Goal: Task Accomplishment & Management: Manage account settings

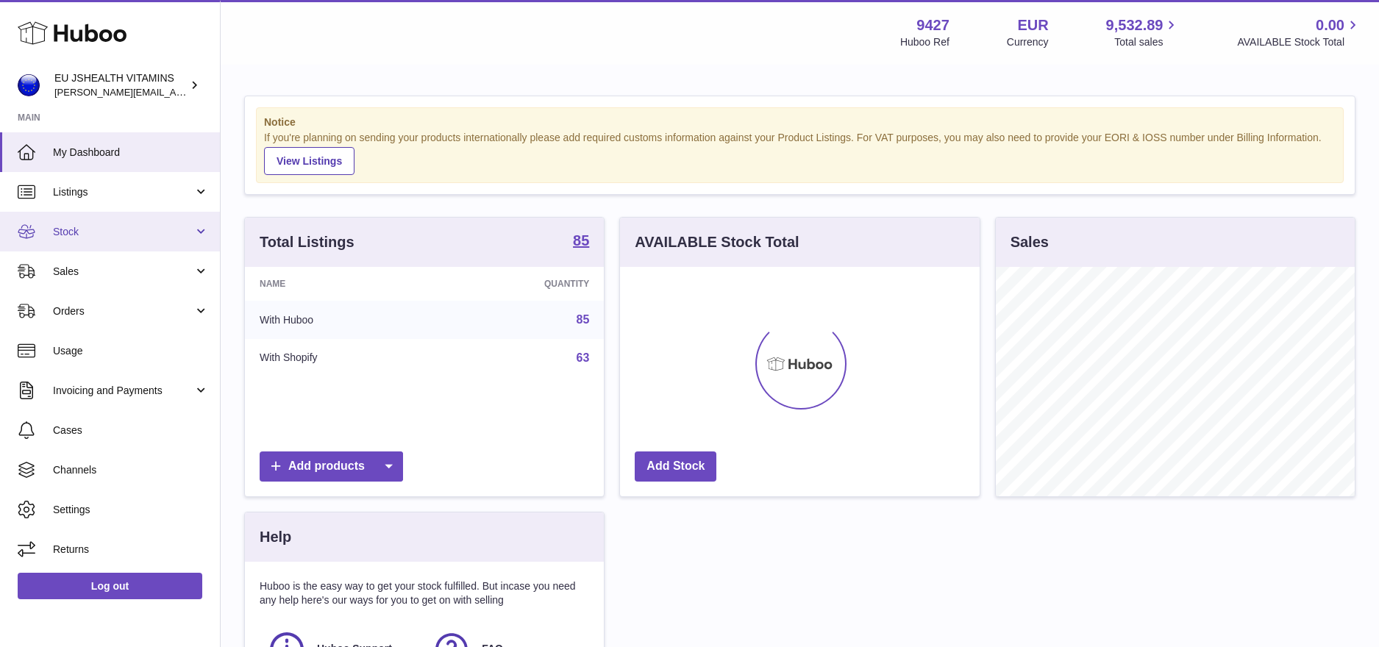
scroll to position [229, 360]
click at [122, 266] on span "Sales" at bounding box center [123, 272] width 140 height 14
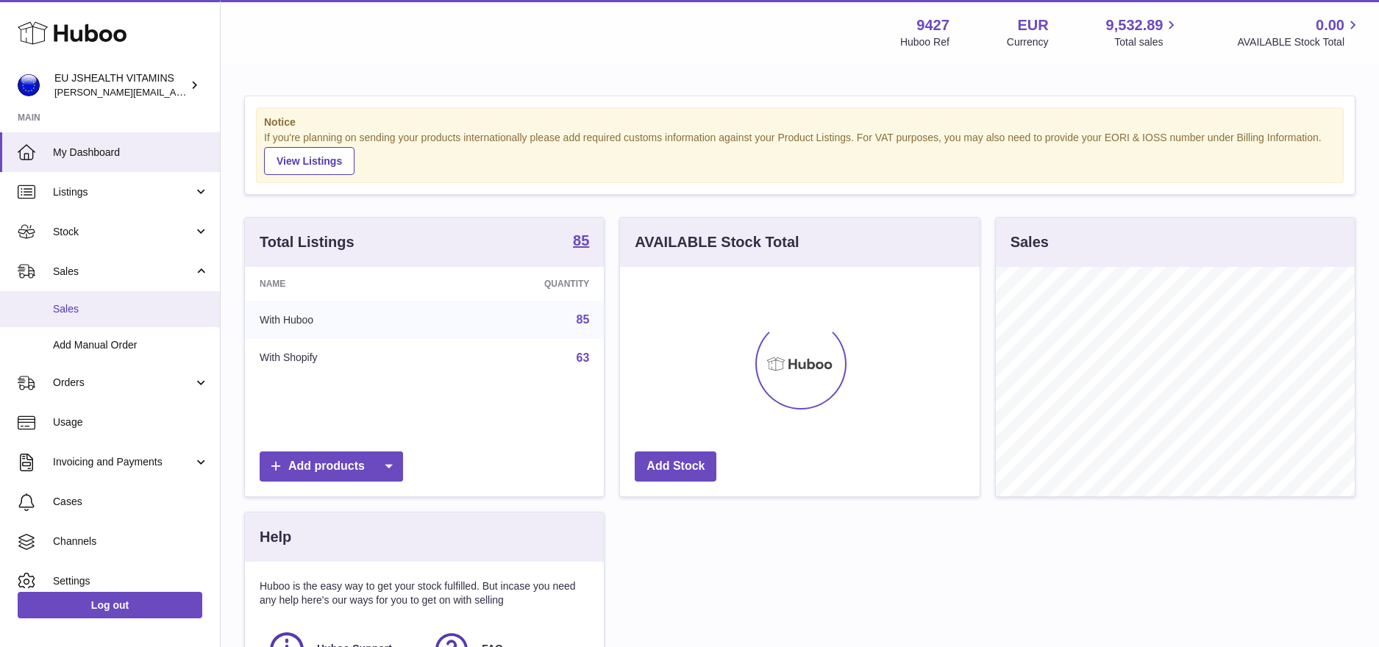
click at [99, 303] on span "Sales" at bounding box center [131, 309] width 156 height 14
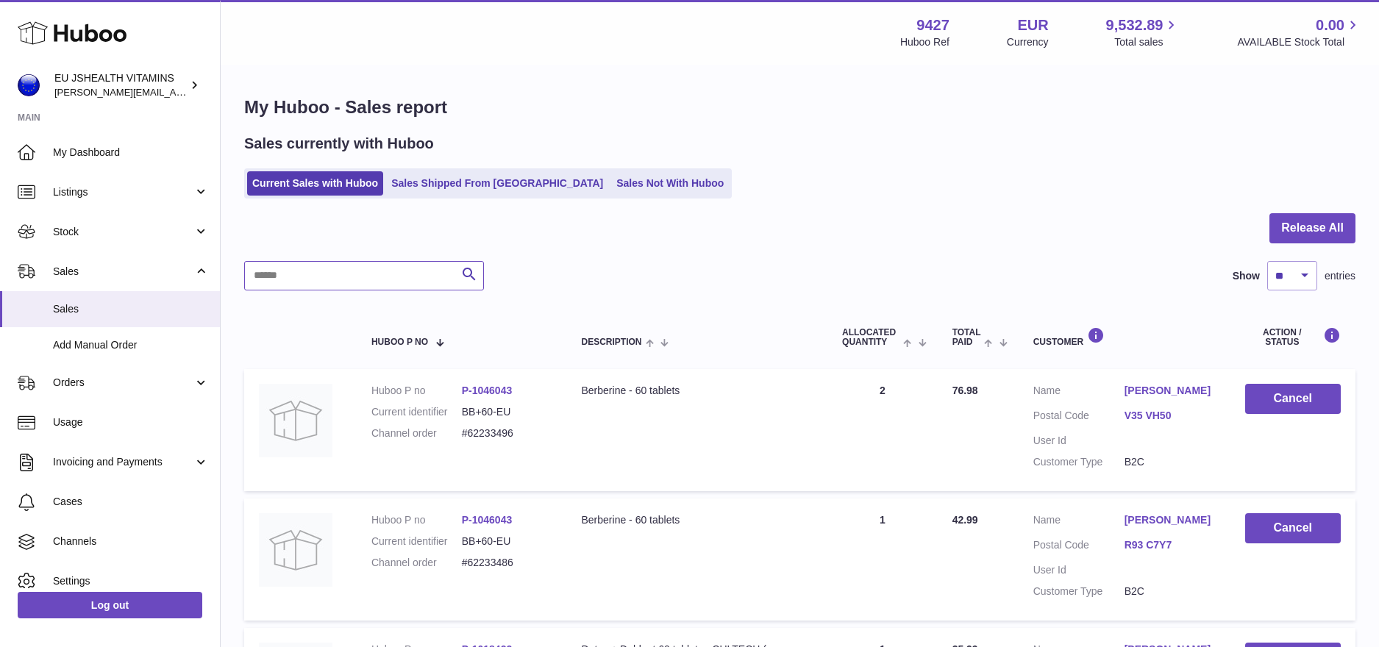
click at [346, 266] on input "text" at bounding box center [364, 275] width 240 height 29
paste input "*********"
type input "*********"
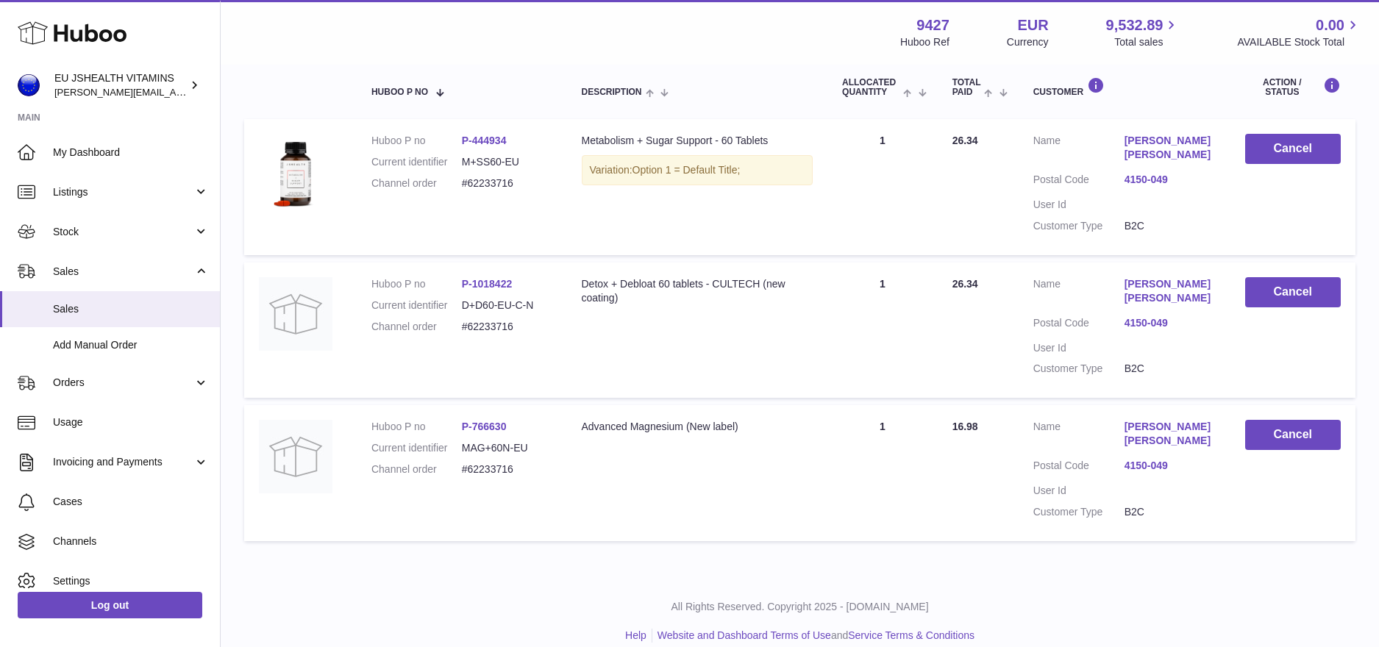
scroll to position [251, 0]
click at [1268, 151] on button "Cancel" at bounding box center [1293, 148] width 96 height 30
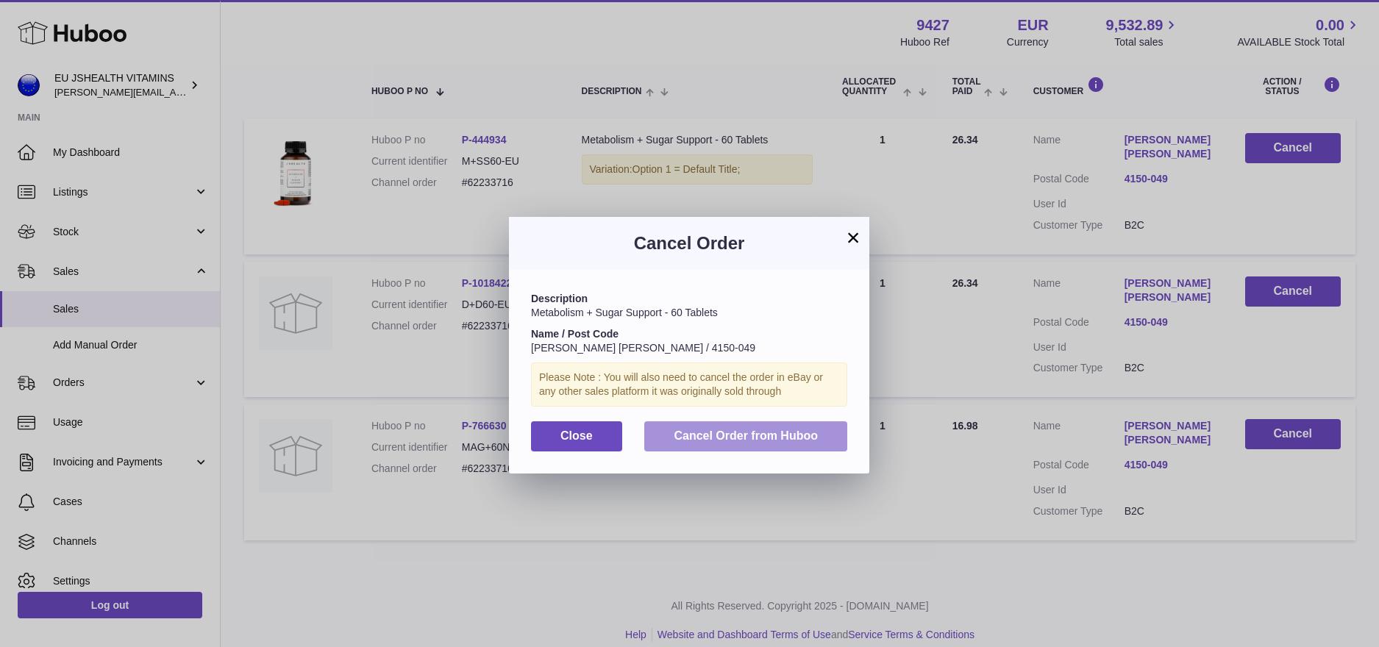
click at [805, 435] on span "Cancel Order from Huboo" at bounding box center [745, 435] width 144 height 12
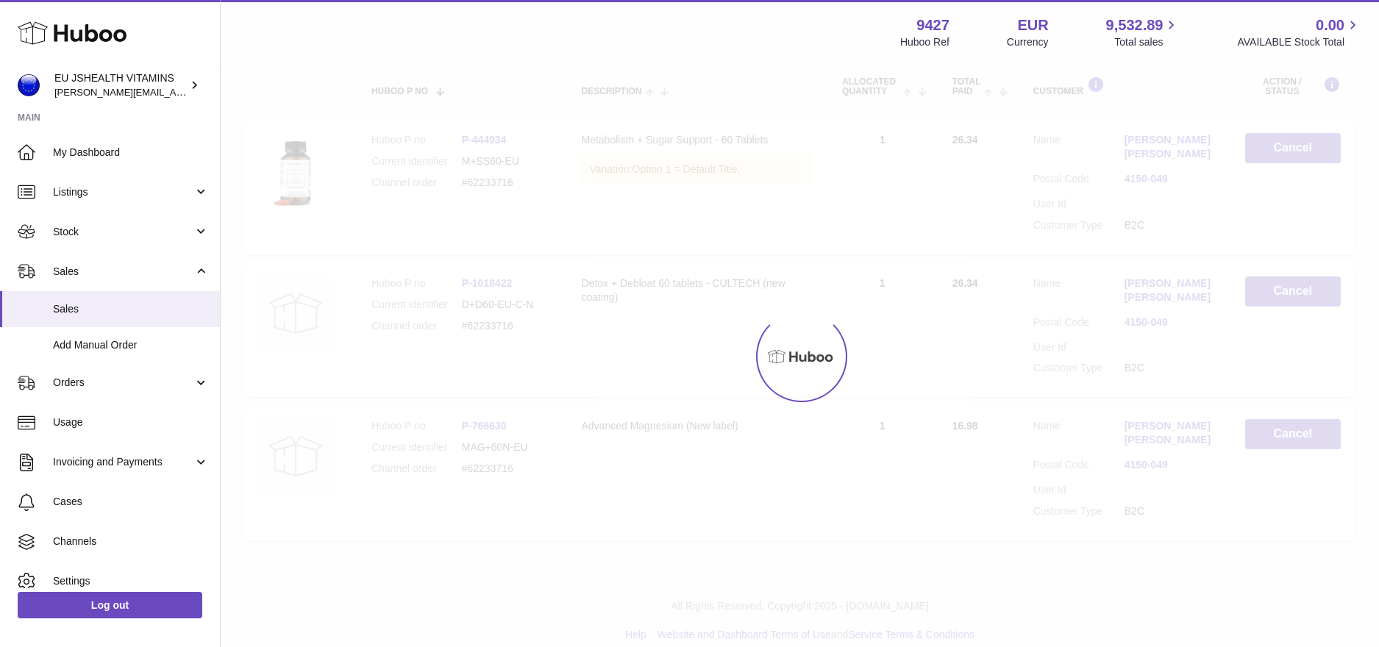
scroll to position [124, 0]
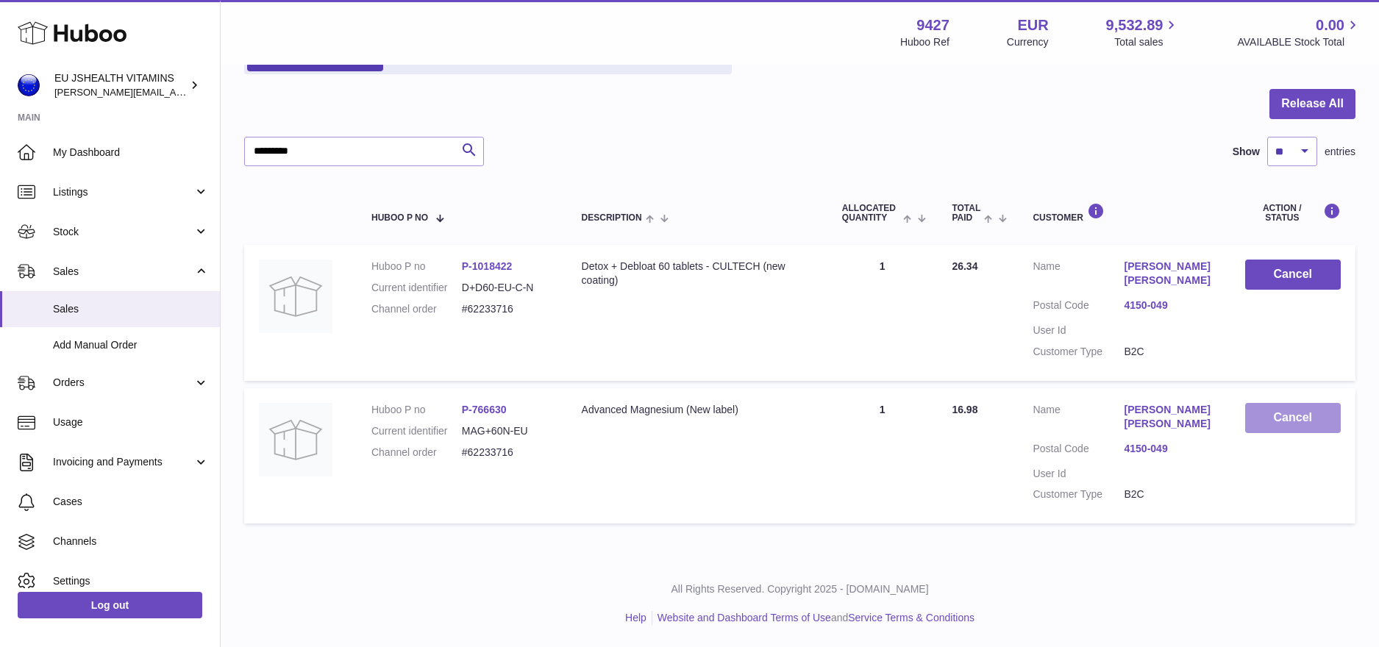
click at [1303, 426] on button "Cancel" at bounding box center [1293, 418] width 96 height 30
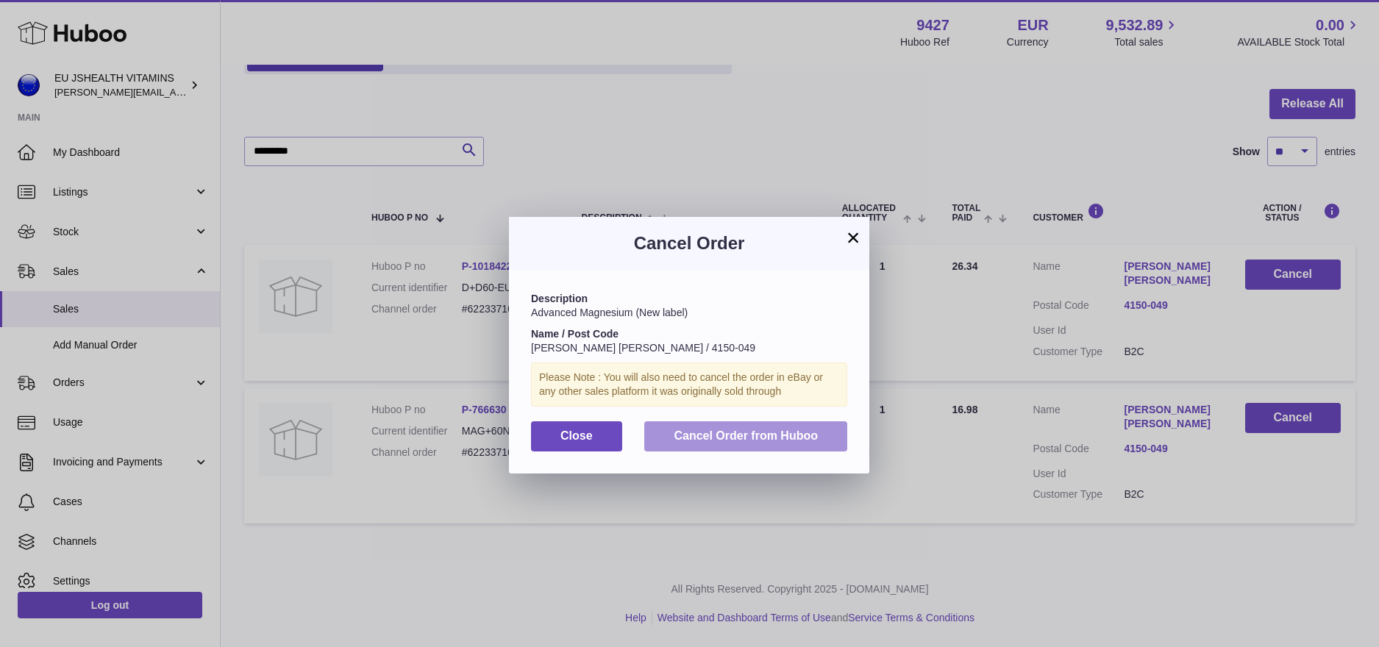
click at [793, 435] on span "Cancel Order from Huboo" at bounding box center [745, 435] width 144 height 12
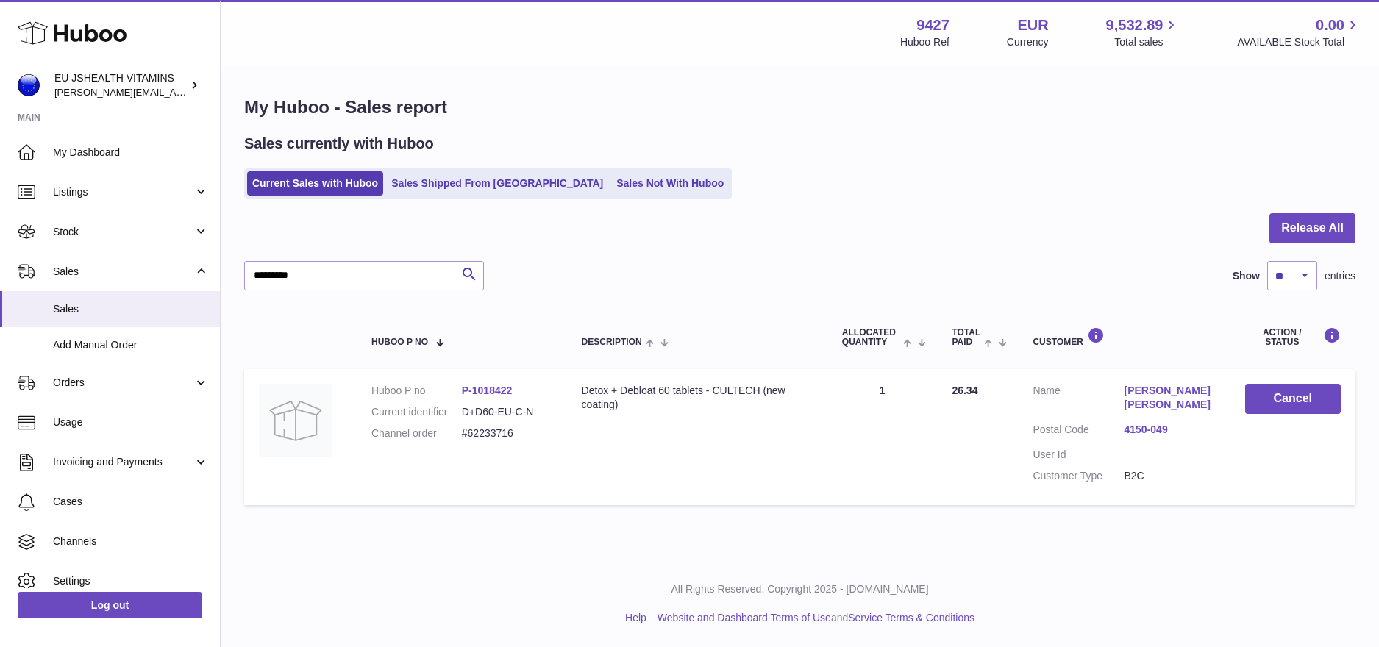
scroll to position [0, 0]
click at [1262, 393] on button "Cancel" at bounding box center [1293, 399] width 96 height 30
click at [1037, 186] on div at bounding box center [689, 323] width 1379 height 647
click at [1283, 407] on button "Cancel" at bounding box center [1293, 399] width 96 height 30
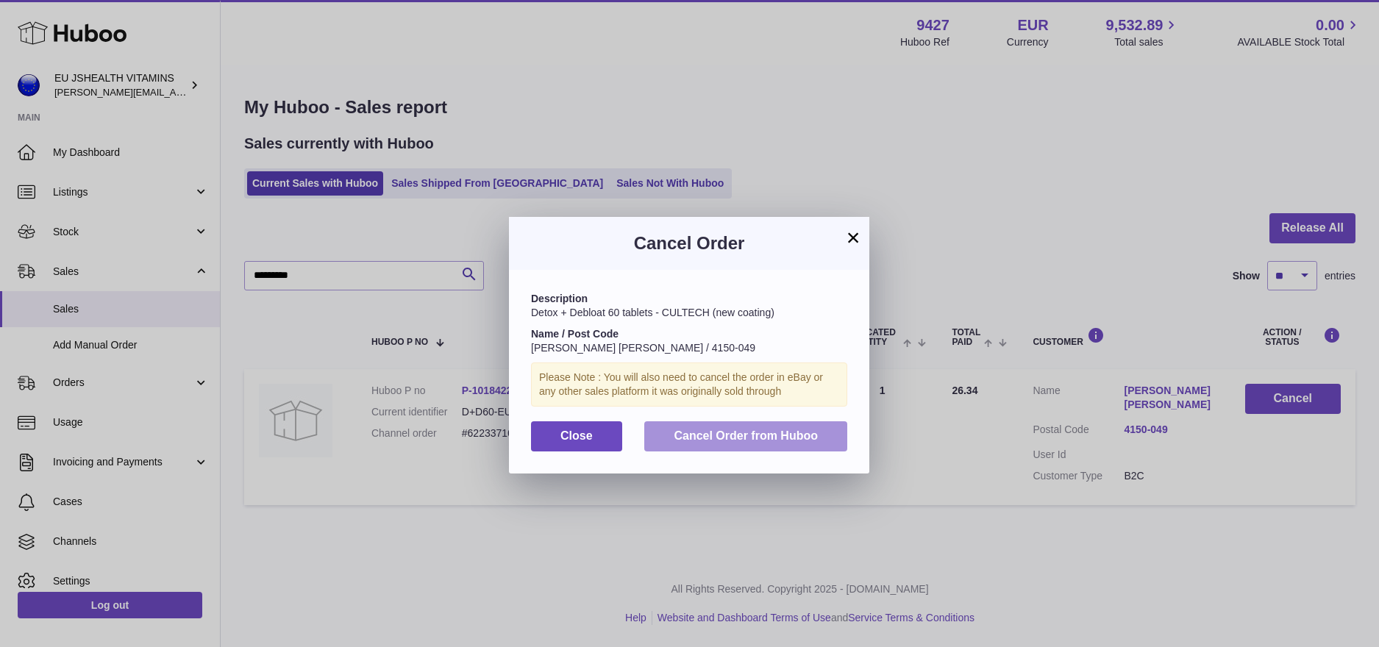
click at [824, 443] on button "Cancel Order from Huboo" at bounding box center [745, 436] width 203 height 30
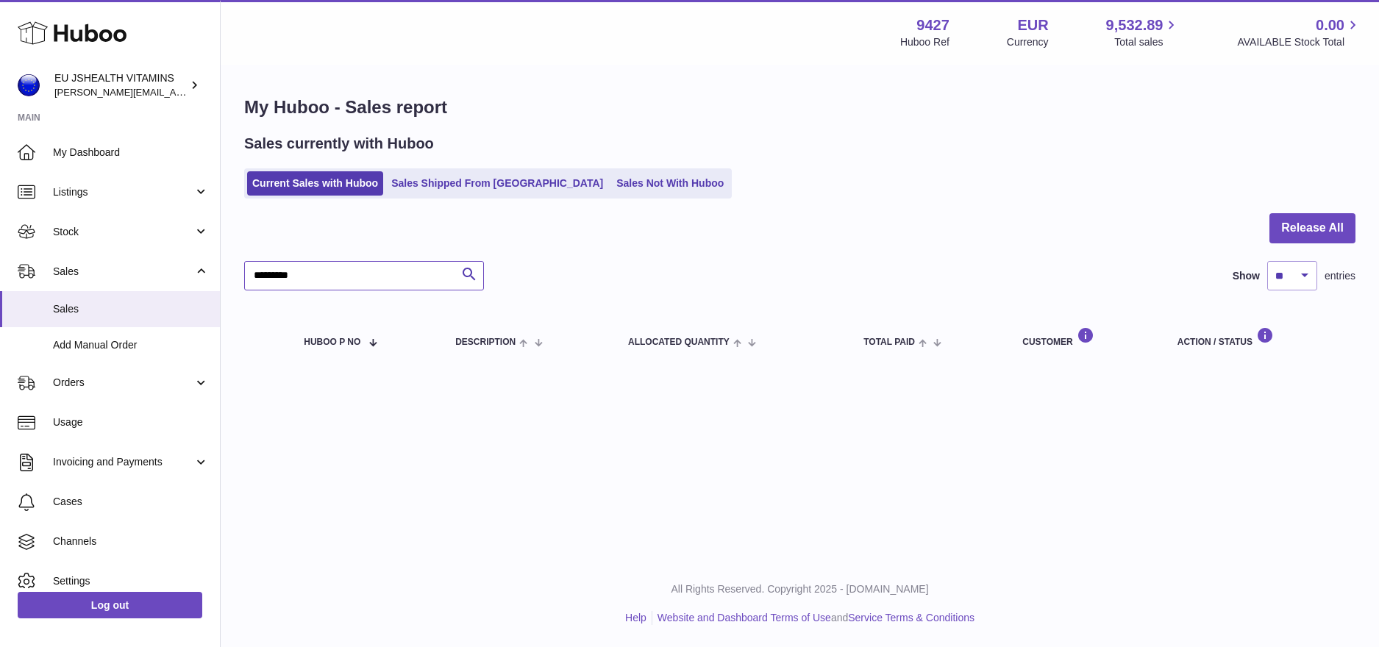
click at [354, 281] on input "*********" at bounding box center [364, 275] width 240 height 29
